Goal: Task Accomplishment & Management: Manage account settings

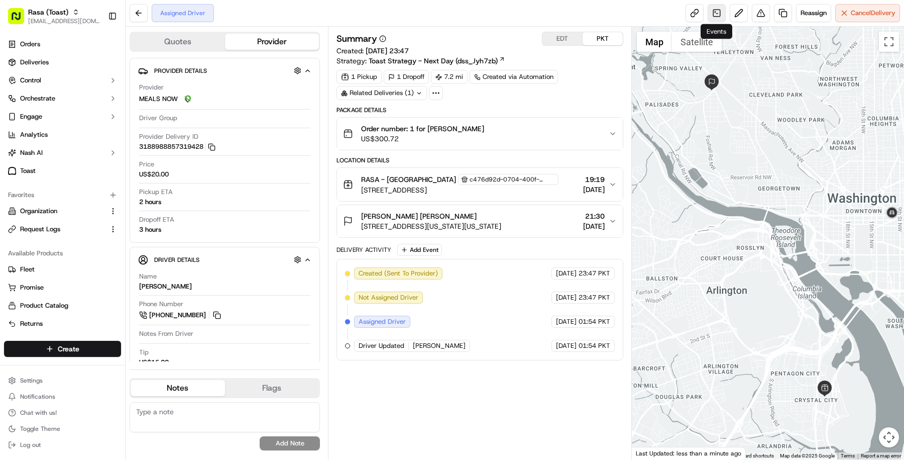
click at [717, 9] on link at bounding box center [717, 13] width 18 height 18
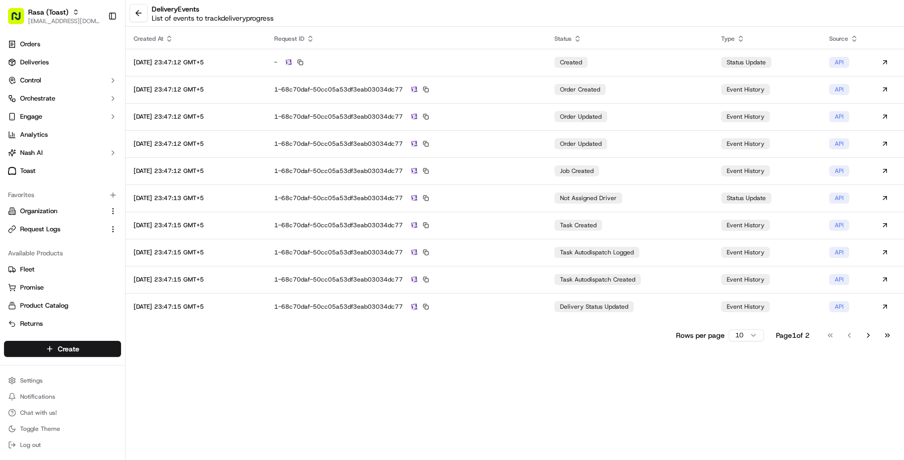
click at [738, 335] on html "Rasa (Toast) [EMAIL_ADDRESS][DOMAIN_NAME] Toggle Sidebar Orders Deliveries Cont…" at bounding box center [452, 230] width 904 height 460
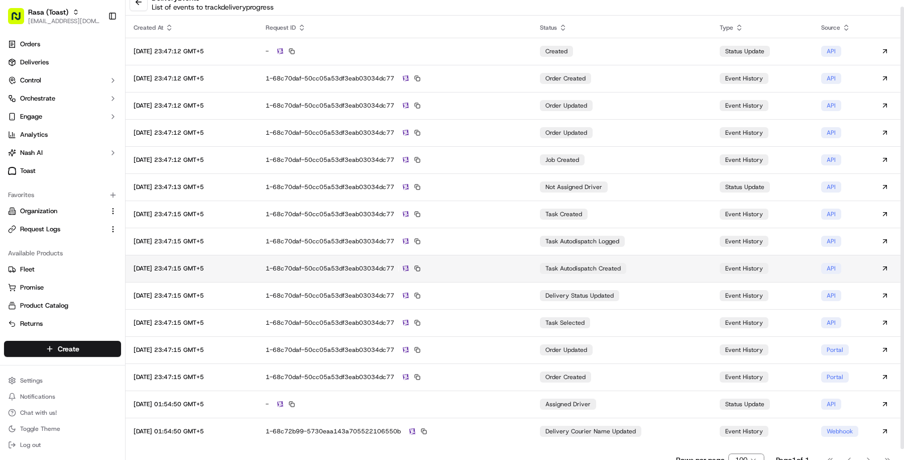
scroll to position [18, 0]
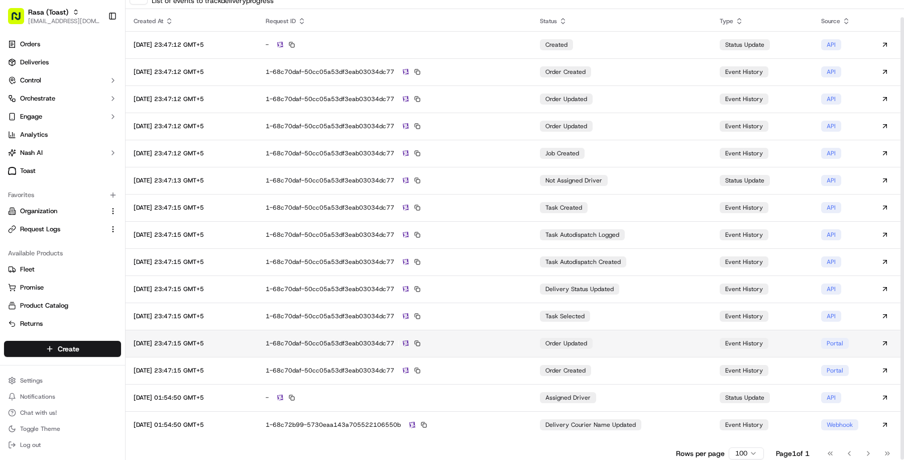
click at [491, 346] on div "1-68c70daf-50cc05a53df3eab03034dc77" at bounding box center [395, 343] width 258 height 9
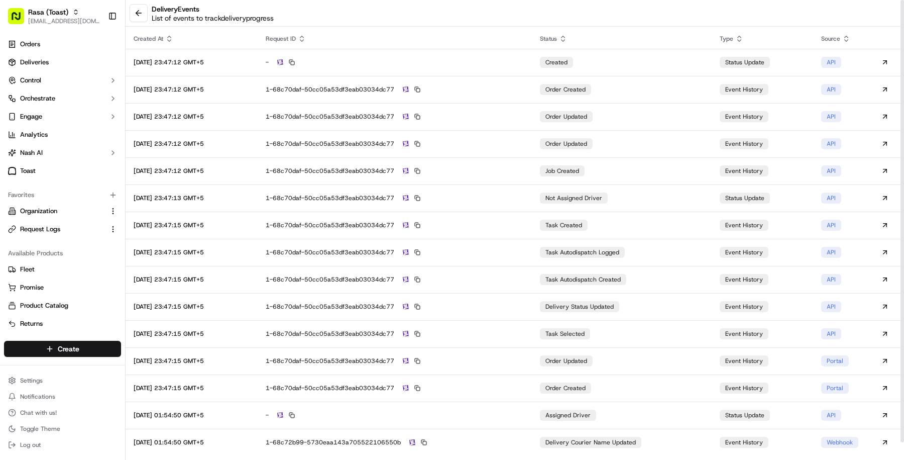
click at [141, 23] on div "delivery Events List of events to track delivery progress" at bounding box center [515, 13] width 779 height 27
click at [138, 17] on button at bounding box center [139, 13] width 18 height 18
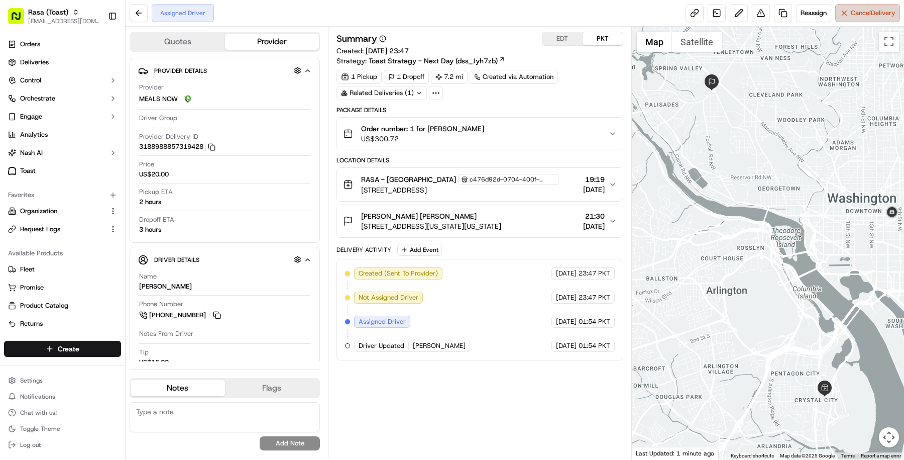
click at [858, 9] on span "Cancel Delivery" at bounding box center [873, 13] width 45 height 9
click at [870, 21] on button "Cancel Delivery" at bounding box center [868, 13] width 65 height 18
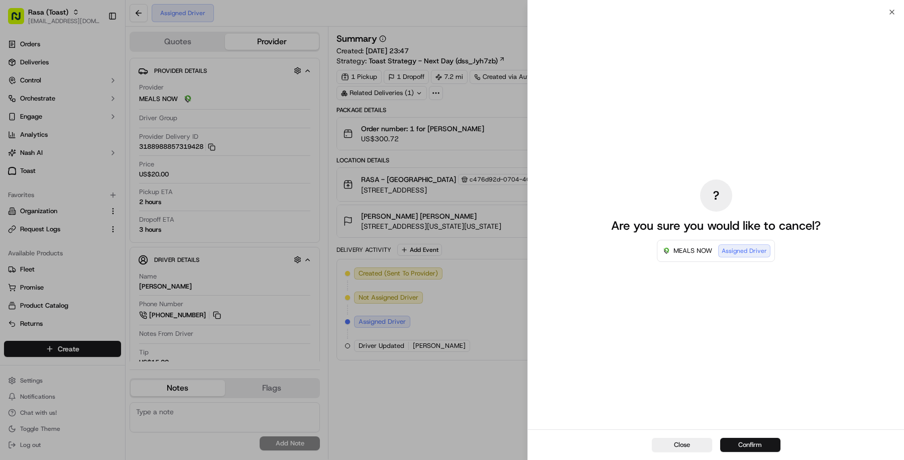
click at [774, 438] on button "Confirm" at bounding box center [751, 445] width 60 height 14
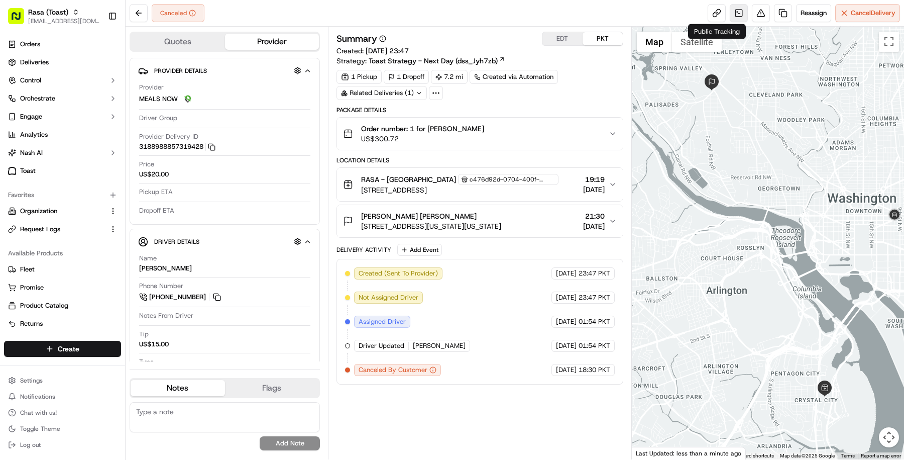
click at [730, 11] on link at bounding box center [739, 13] width 18 height 18
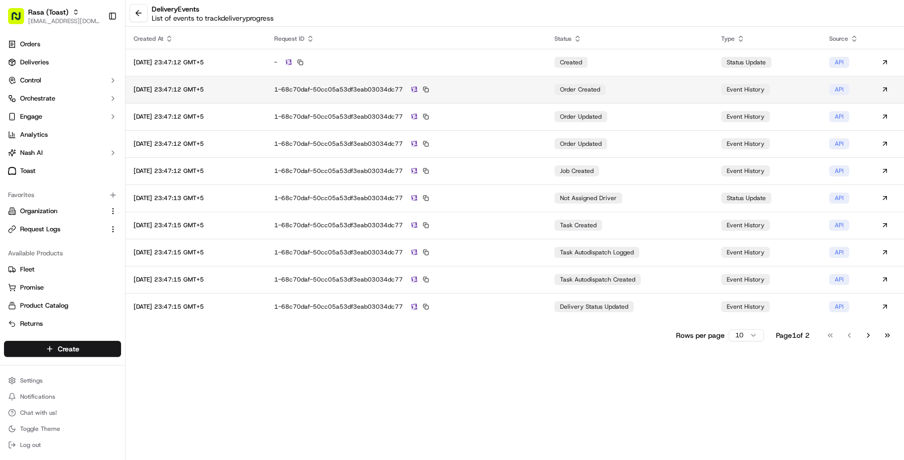
click at [505, 82] on td "1-68c70daf-50cc05a53df3eab03034dc77" at bounding box center [406, 89] width 280 height 27
click at [491, 90] on div "1-68c70daf-50cc05a53df3eab03034dc77" at bounding box center [406, 89] width 264 height 9
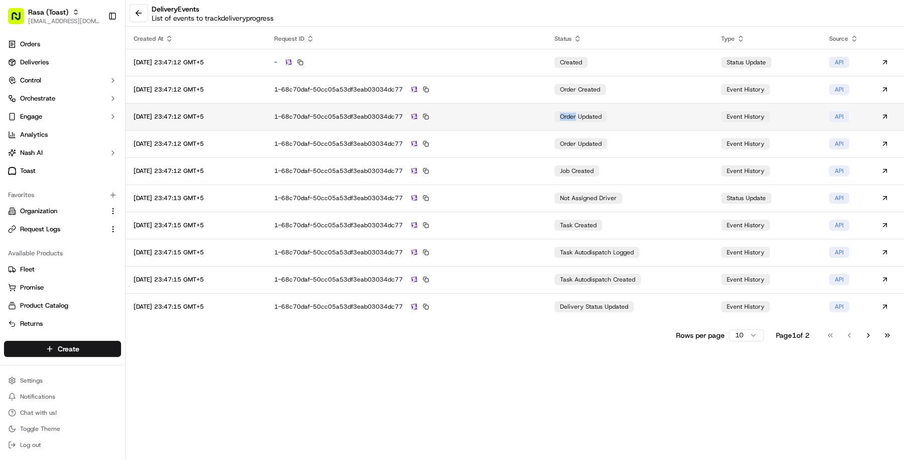
click at [494, 121] on td "1-68c70daf-50cc05a53df3eab03034dc77" at bounding box center [406, 116] width 280 height 27
click at [135, 14] on button at bounding box center [139, 13] width 18 height 18
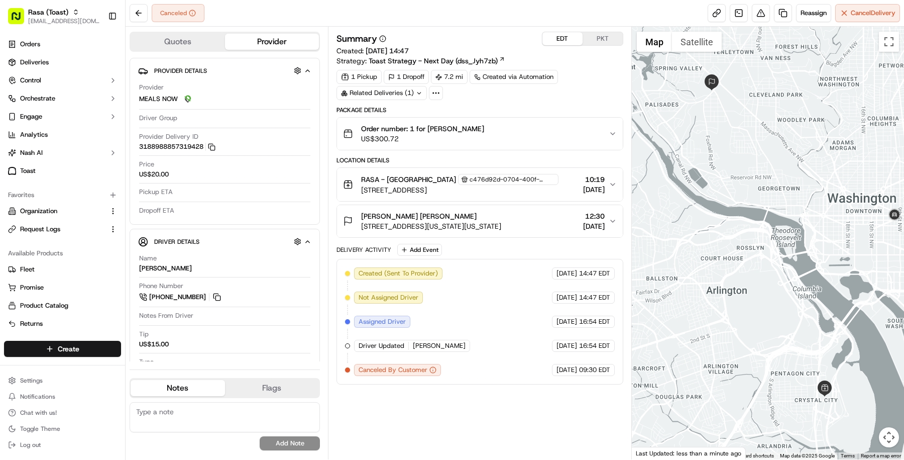
click at [566, 40] on button "EDT" at bounding box center [563, 38] width 40 height 13
click at [530, 391] on div "Summary EDT PKT Created: 14/09/2025 14:47 Strategy: Toast Strategy - Next Day (…" at bounding box center [480, 243] width 287 height 423
click at [806, 9] on span "Reassign" at bounding box center [814, 13] width 26 height 9
click at [805, 11] on span "Reassign" at bounding box center [814, 13] width 26 height 9
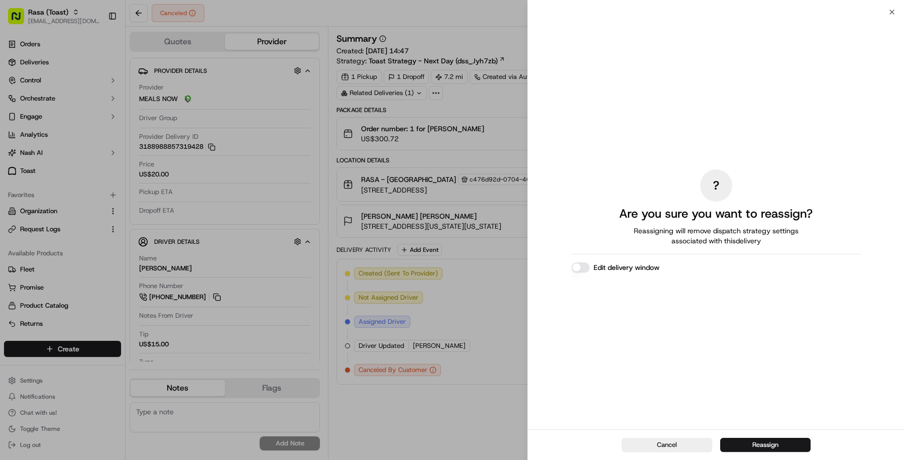
click at [580, 271] on button "Edit delivery window" at bounding box center [581, 267] width 18 height 10
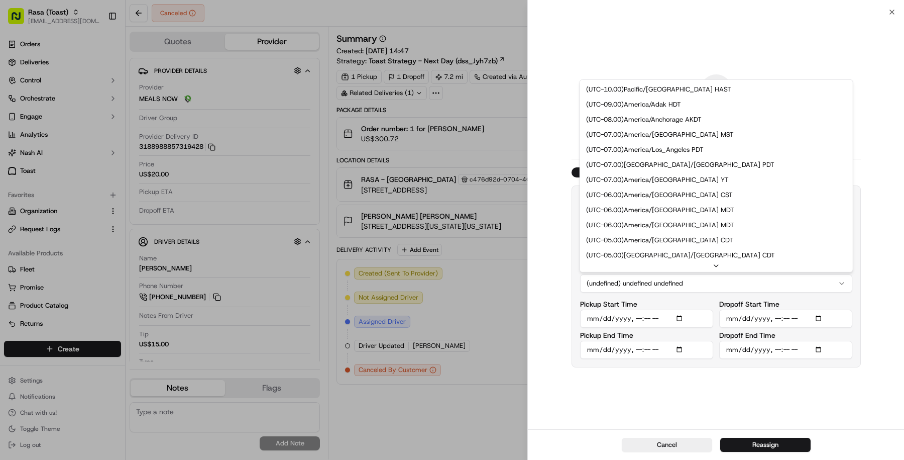
click at [715, 288] on button "(undefined) undefined undefined" at bounding box center [716, 283] width 272 height 18
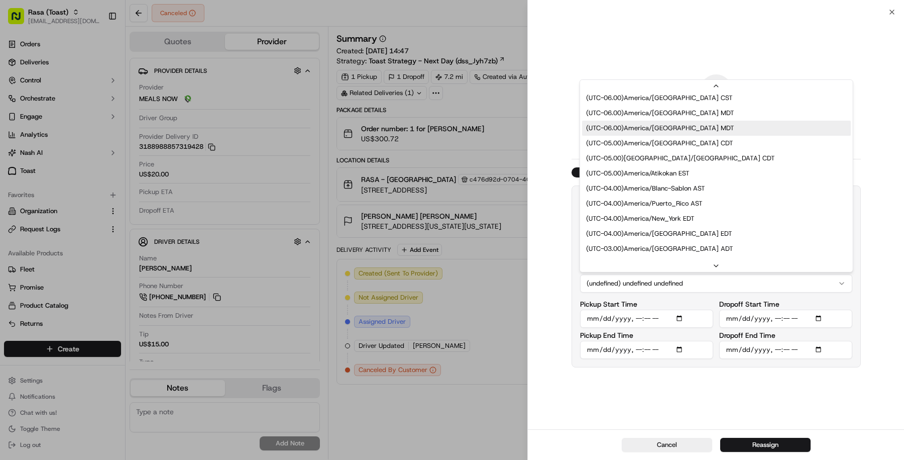
scroll to position [146, 0]
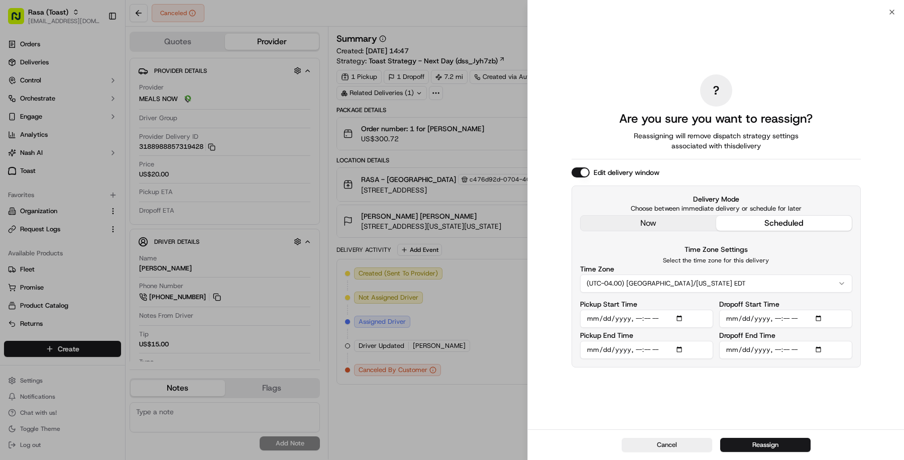
click at [712, 399] on div "? Are you sure you want to reassign? Reassigning will remove dispatch strategy …" at bounding box center [716, 220] width 289 height 413
click at [681, 318] on input "Pickup Start Time" at bounding box center [646, 319] width 133 height 18
click at [638, 401] on div "? Are you sure you want to reassign? Reassigning will remove dispatch strategy …" at bounding box center [716, 220] width 289 height 413
click at [693, 383] on div "? Are you sure you want to reassign? Reassigning will remove dispatch strategy …" at bounding box center [716, 220] width 289 height 413
click at [778, 351] on input "Dropoff End Time" at bounding box center [786, 350] width 133 height 18
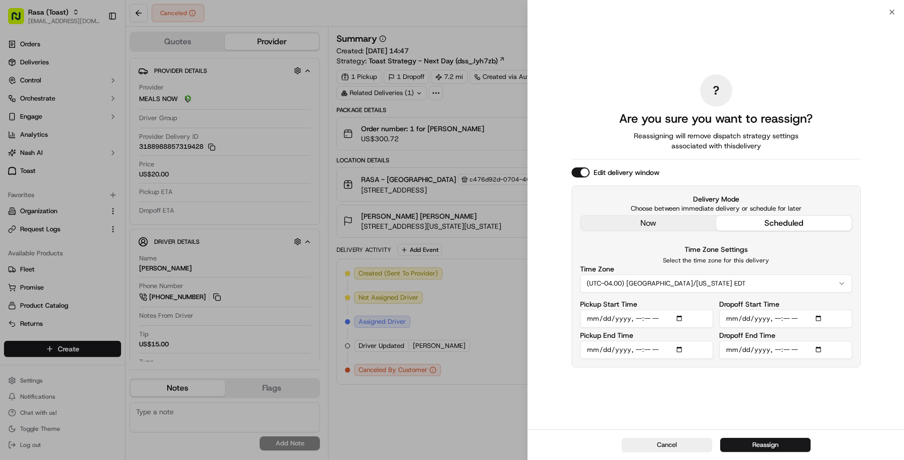
type input "2025-09-15T12:30"
click at [787, 371] on div "? Are you sure you want to reassign? Reassigning will remove dispatch strategy …" at bounding box center [716, 220] width 289 height 413
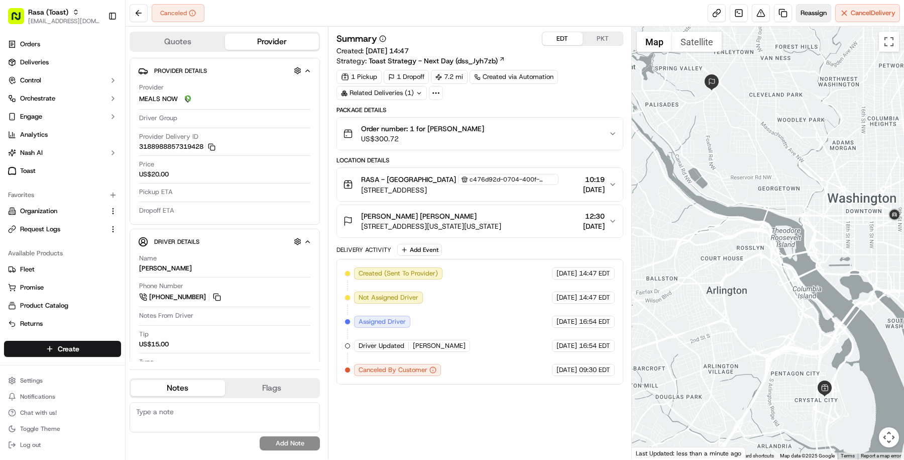
click at [802, 15] on span "Reassign" at bounding box center [814, 13] width 26 height 9
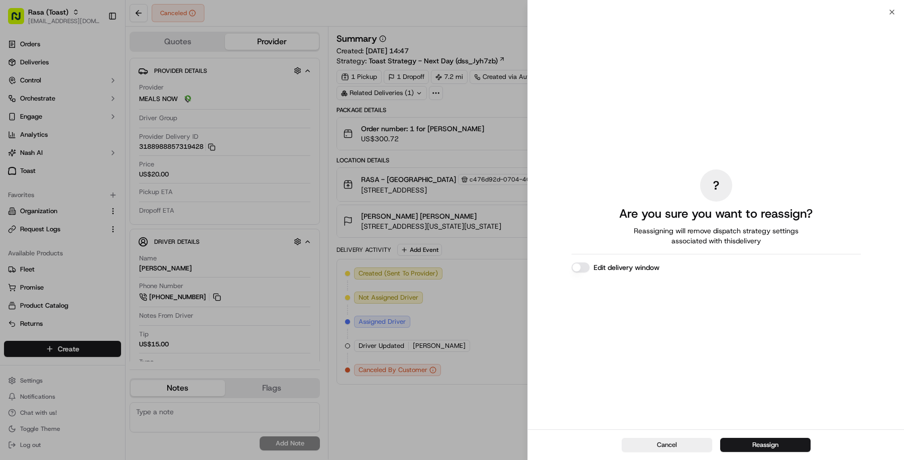
click at [576, 264] on button "Edit delivery window" at bounding box center [581, 267] width 18 height 10
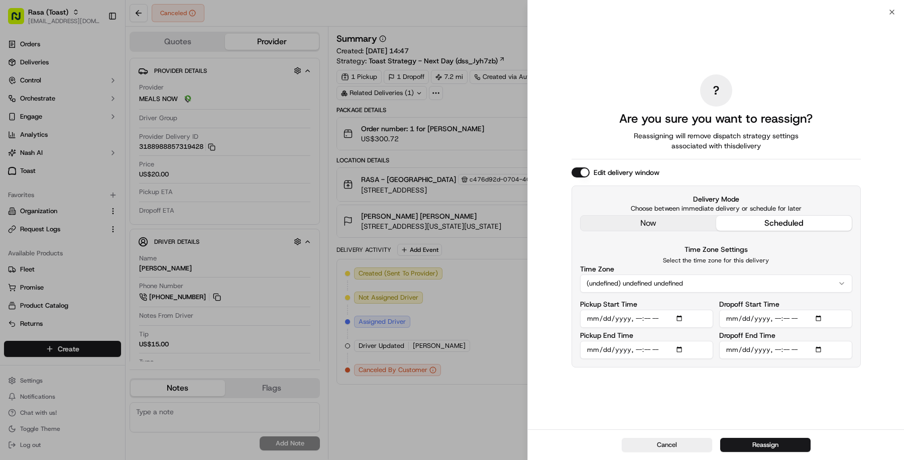
click at [718, 286] on button "(undefined) undefined undefined" at bounding box center [716, 283] width 272 height 18
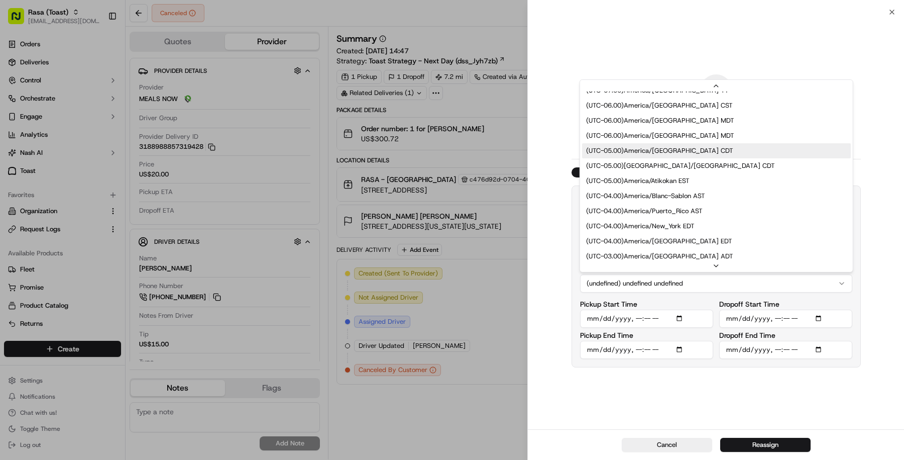
scroll to position [127, 0]
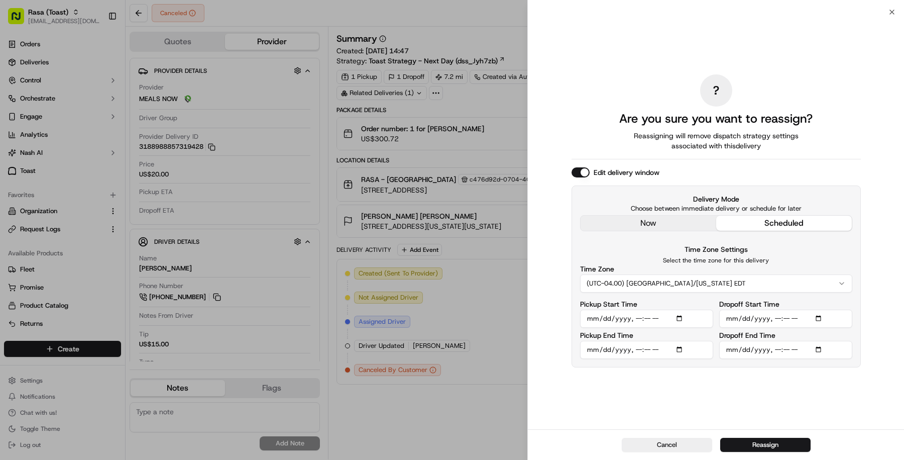
click at [712, 370] on div "? Are you sure you want to reassign? Reassigning will remove dispatch strategy …" at bounding box center [716, 220] width 289 height 413
click at [773, 351] on input "Dropoff End Time" at bounding box center [786, 350] width 133 height 18
type input "2025-09-15T12:30"
click at [638, 320] on input "Pickup Start Time" at bounding box center [646, 319] width 133 height 18
click at [668, 380] on div "? Are you sure you want to reassign? Reassigning will remove dispatch strategy …" at bounding box center [716, 220] width 289 height 413
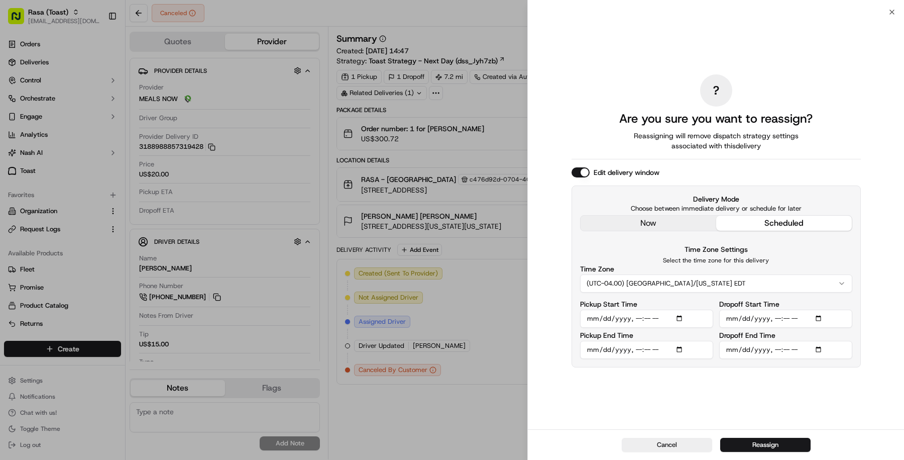
click at [635, 320] on input "Pickup Start Time" at bounding box center [646, 319] width 133 height 18
type input "2025-09-15T11:50"
click at [689, 413] on div "? Are you sure you want to reassign? Reassigning will remove dispatch strategy …" at bounding box center [716, 220] width 289 height 413
click at [756, 448] on button "Reassign" at bounding box center [766, 445] width 90 height 14
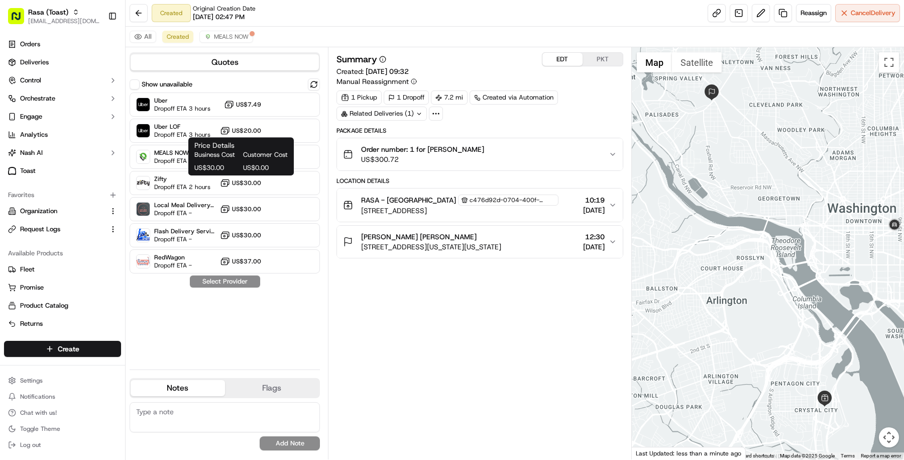
click at [212, 158] on span "Business Cost" at bounding box center [216, 154] width 45 height 9
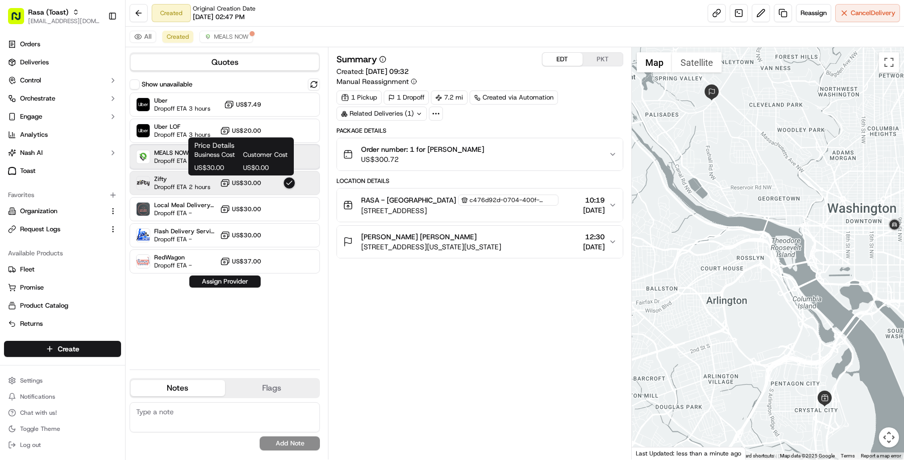
click at [167, 159] on span "Dropoff ETA -" at bounding box center [173, 161] width 38 height 8
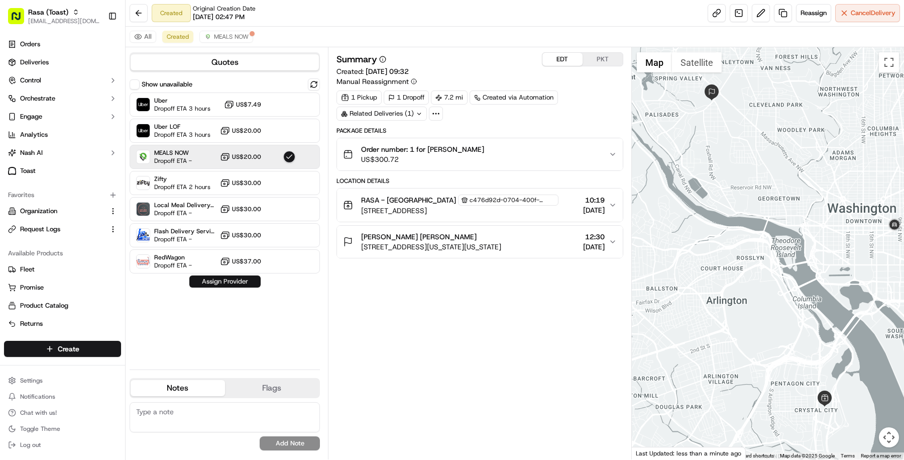
click at [215, 279] on button "Assign Provider" at bounding box center [224, 281] width 71 height 12
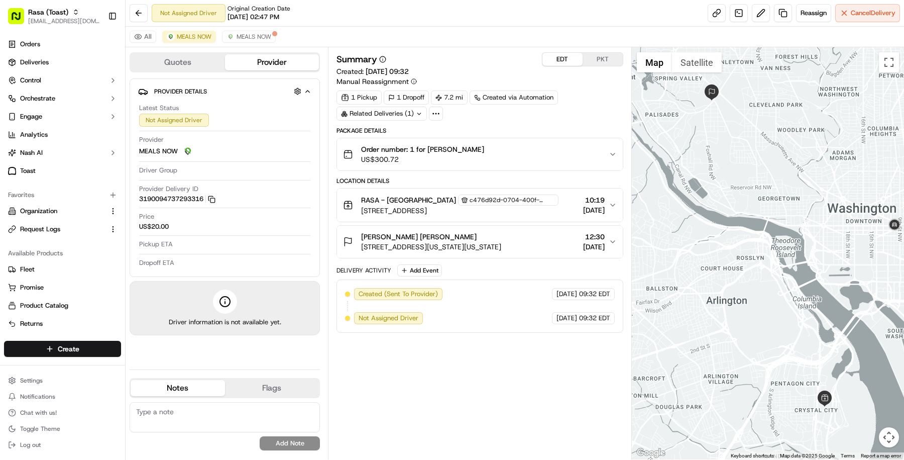
click at [495, 207] on span "[STREET_ADDRESS]" at bounding box center [459, 211] width 197 height 10
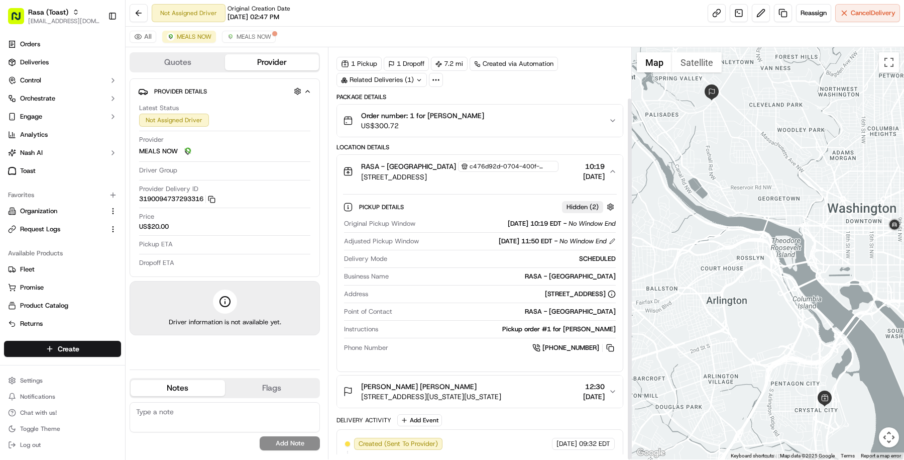
scroll to position [57, 0]
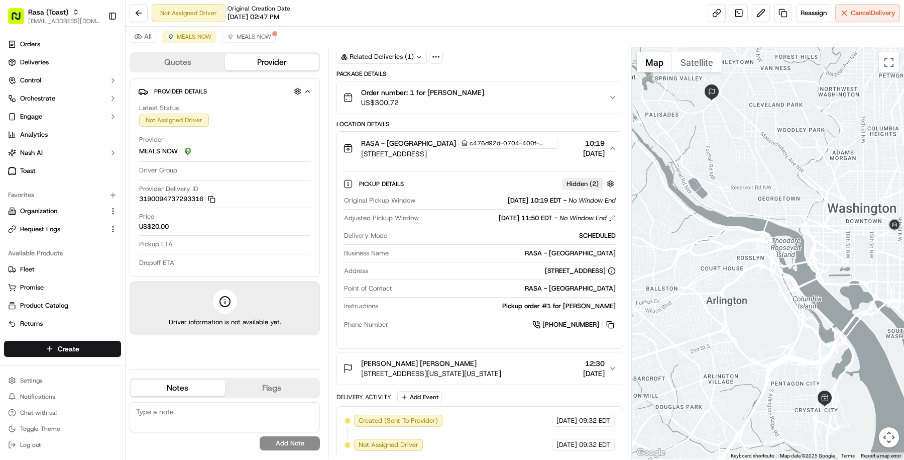
click at [501, 371] on span "[STREET_ADDRESS][US_STATE][US_STATE]" at bounding box center [431, 373] width 140 height 10
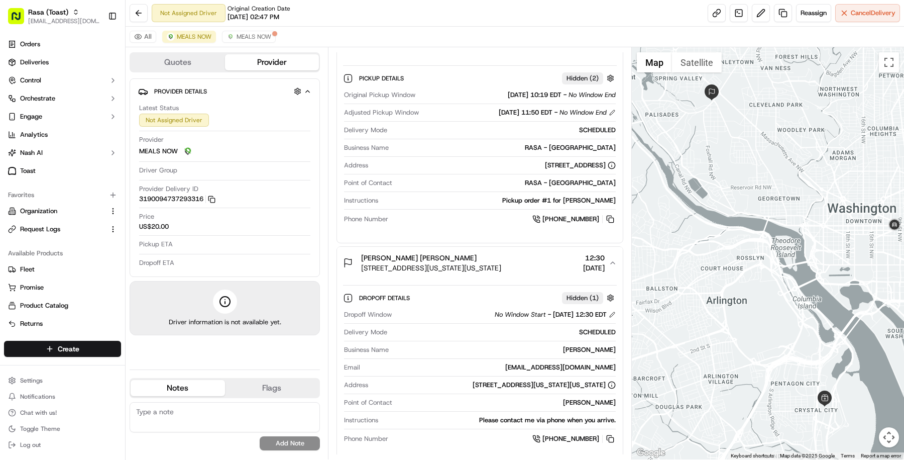
scroll to position [0, 0]
